Goal: Navigation & Orientation: Find specific page/section

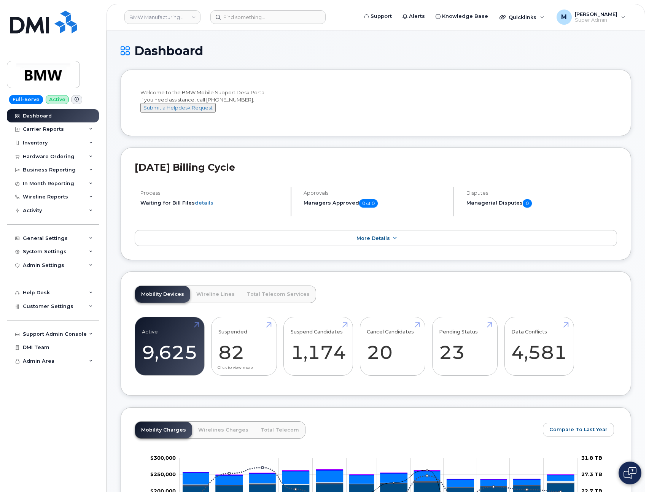
scroll to position [171, 0]
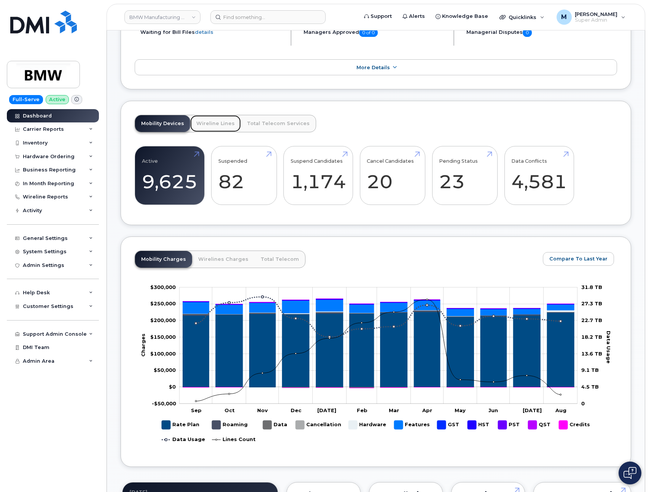
click at [213, 131] on link "Wireline Lines" at bounding box center [215, 123] width 51 height 17
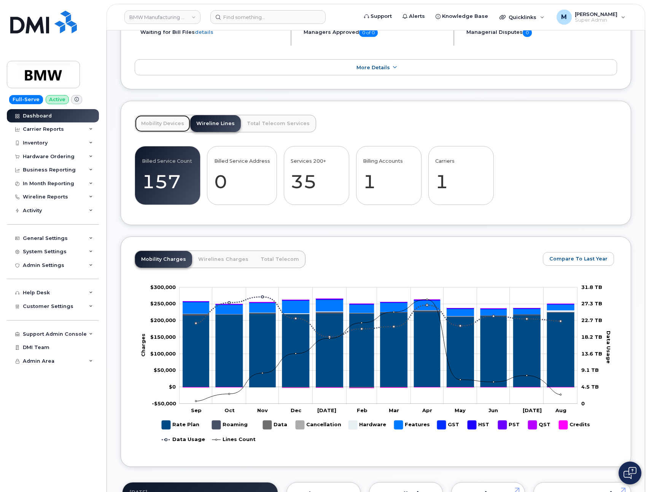
click at [164, 126] on link "Mobility Devices" at bounding box center [162, 123] width 55 height 17
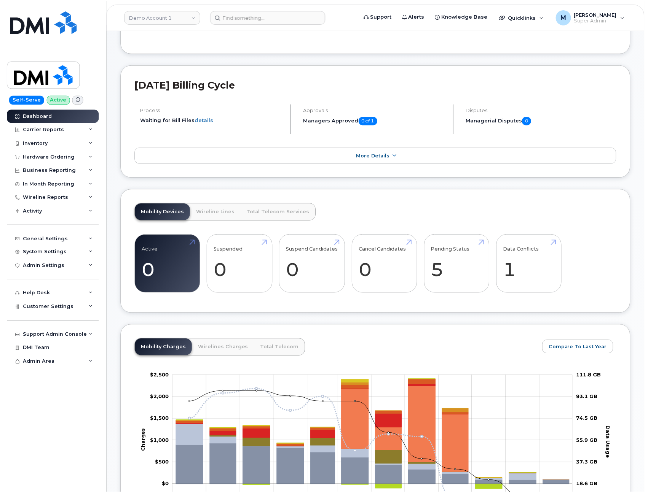
scroll to position [137, 0]
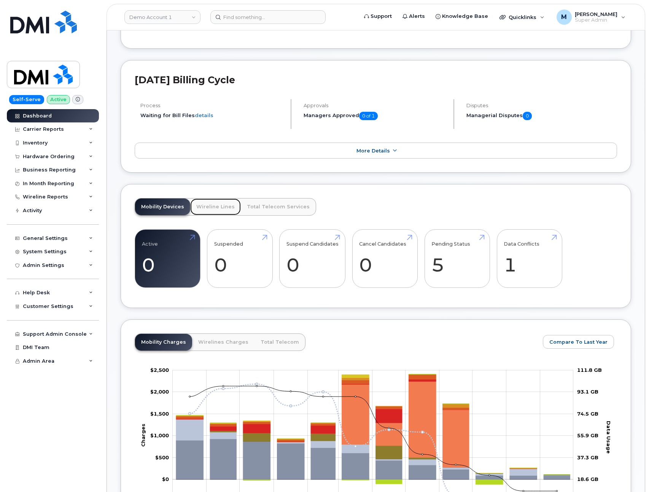
click at [205, 203] on link "Wireline Lines" at bounding box center [215, 207] width 51 height 17
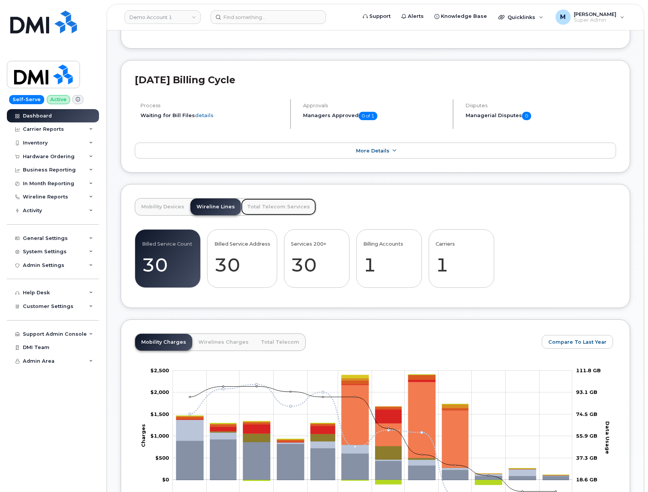
click at [275, 202] on link "Total Telecom Services" at bounding box center [278, 207] width 75 height 17
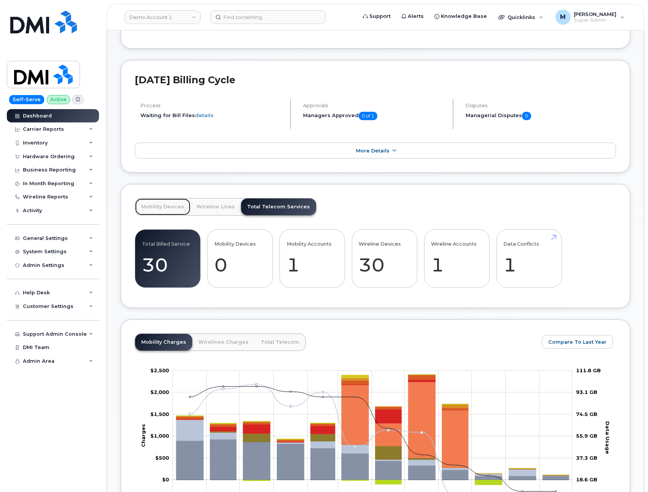
click at [148, 202] on link "Mobility Devices" at bounding box center [162, 207] width 55 height 17
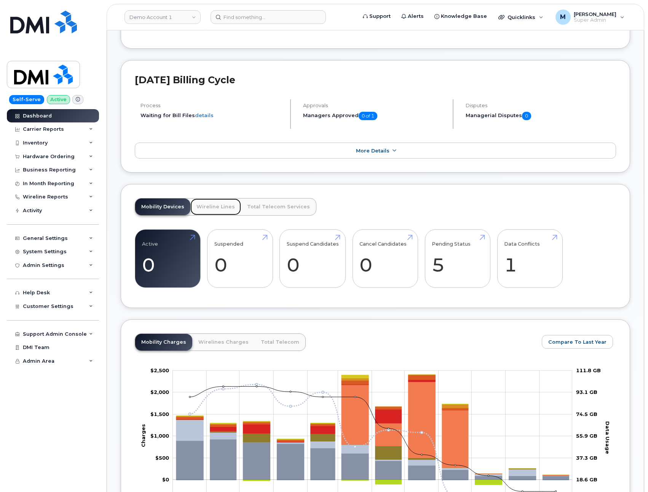
click at [212, 199] on link "Wireline Lines" at bounding box center [215, 207] width 51 height 17
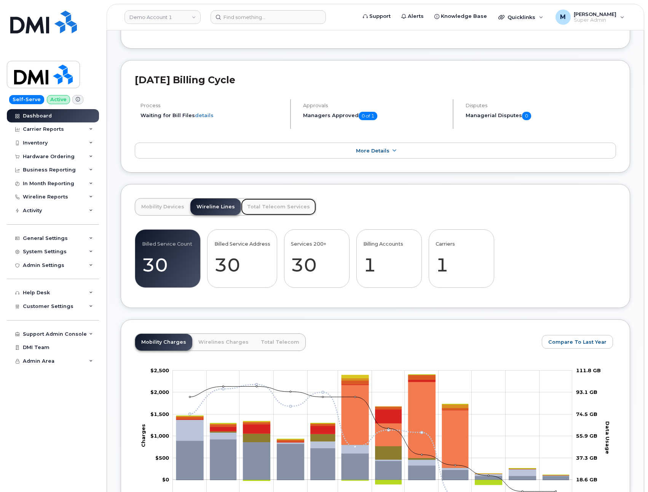
click at [284, 199] on link "Total Telecom Services" at bounding box center [278, 207] width 75 height 17
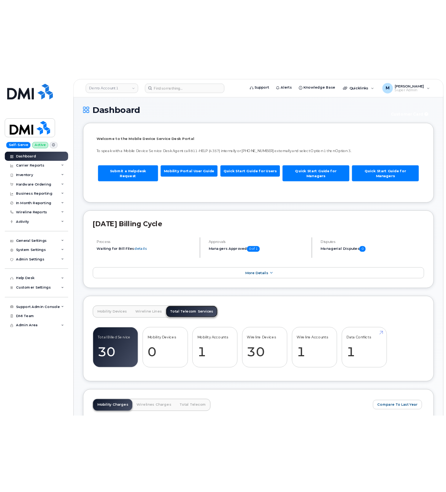
scroll to position [0, 0]
